Goal: Navigation & Orientation: Go to known website

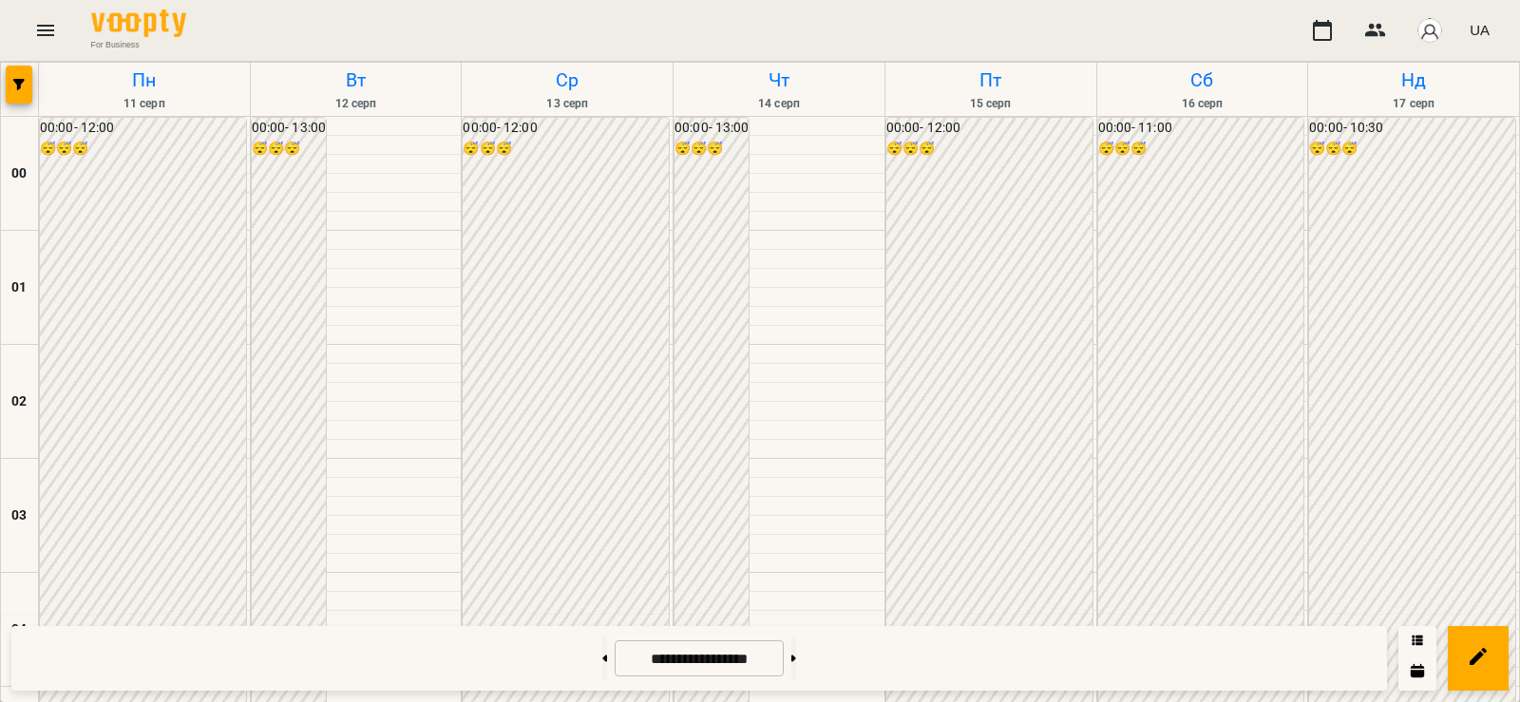
scroll to position [1551, 0]
